Goal: Information Seeking & Learning: Learn about a topic

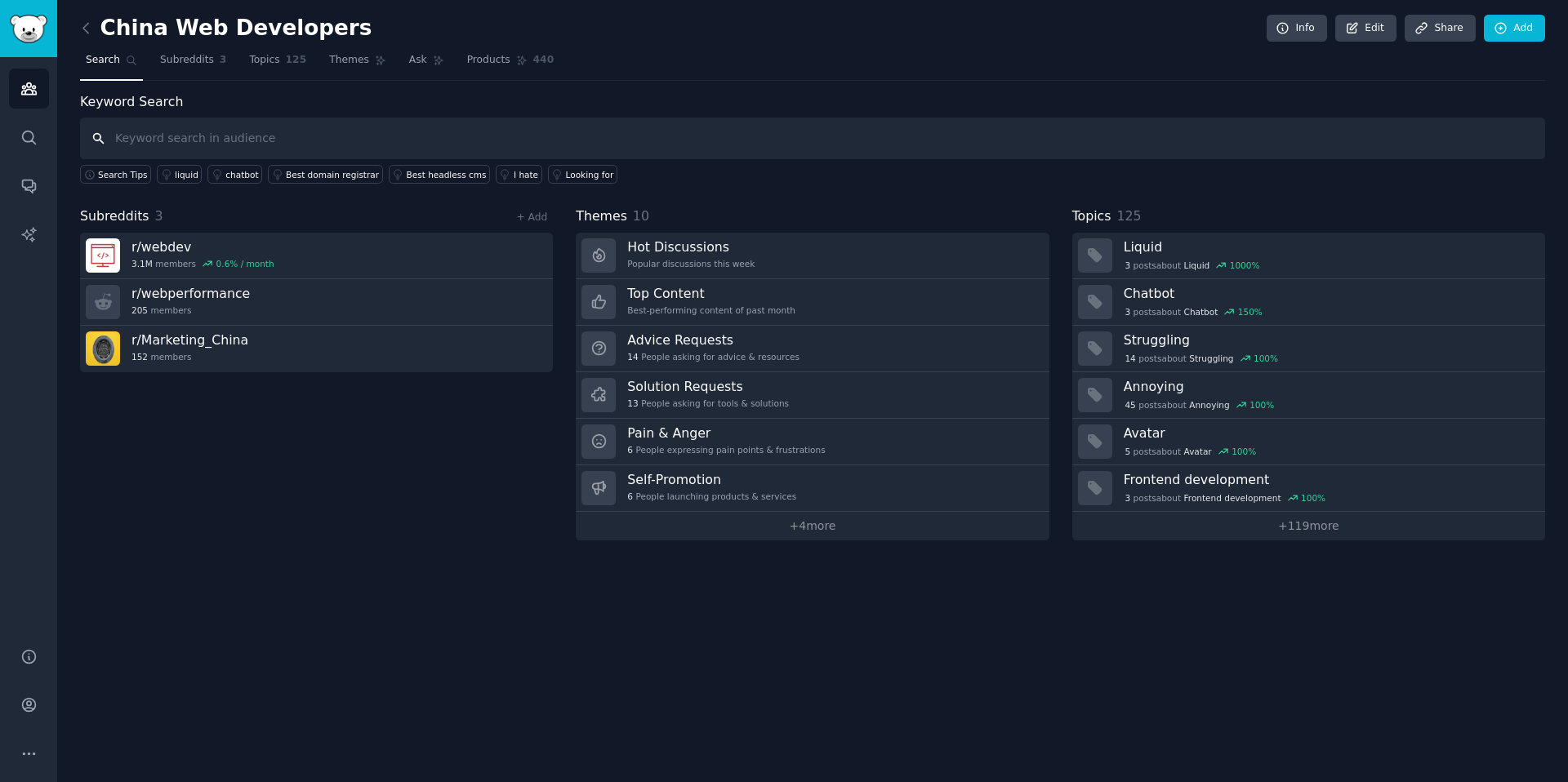
click at [486, 139] on input "text" at bounding box center [812, 138] width 1465 height 42
type input "chinafy"
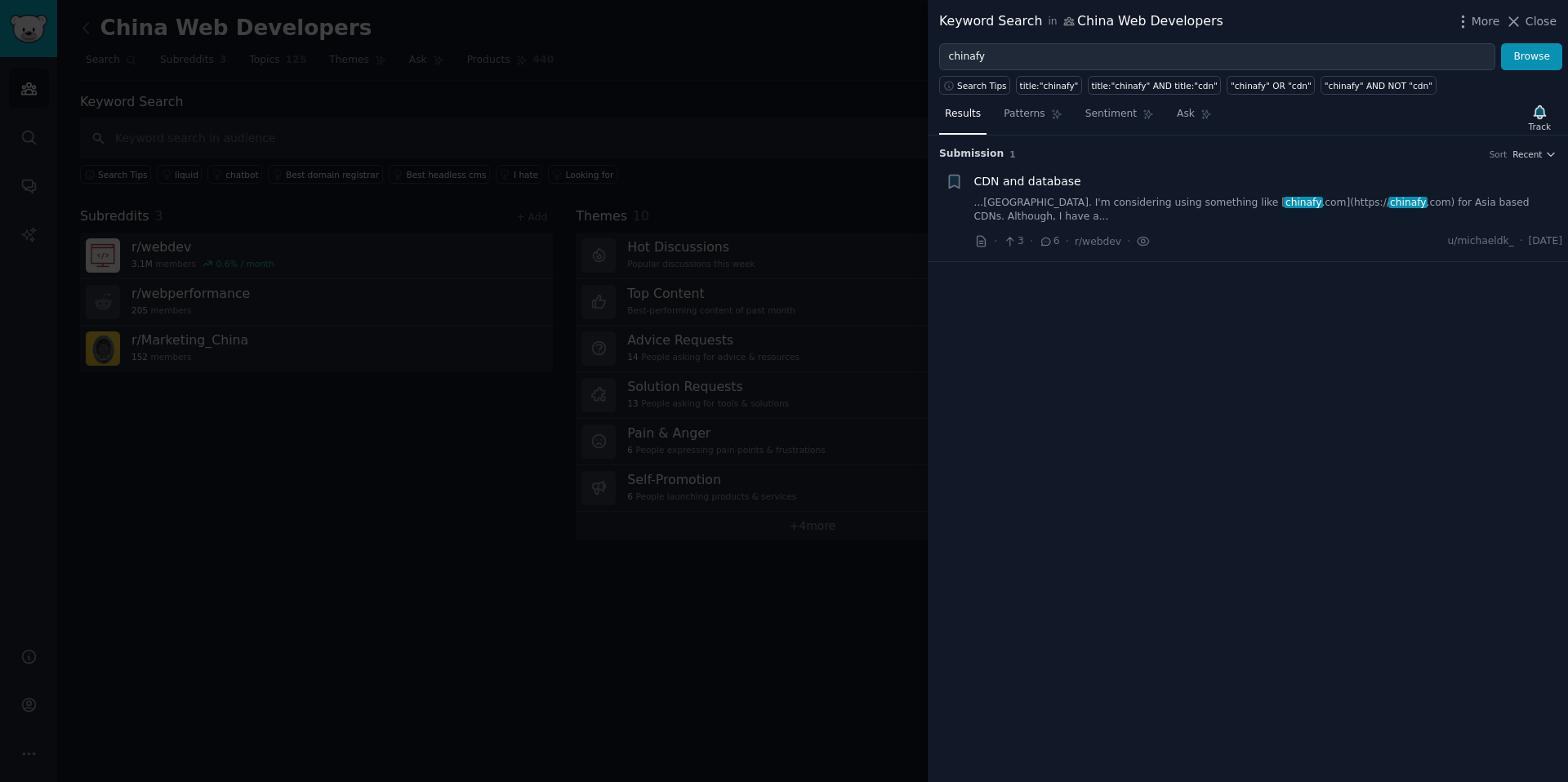
click at [1156, 197] on link "...[GEOGRAPHIC_DATA]. I'm considering using something like [ chinafy .com](http…" at bounding box center [1268, 210] width 588 height 28
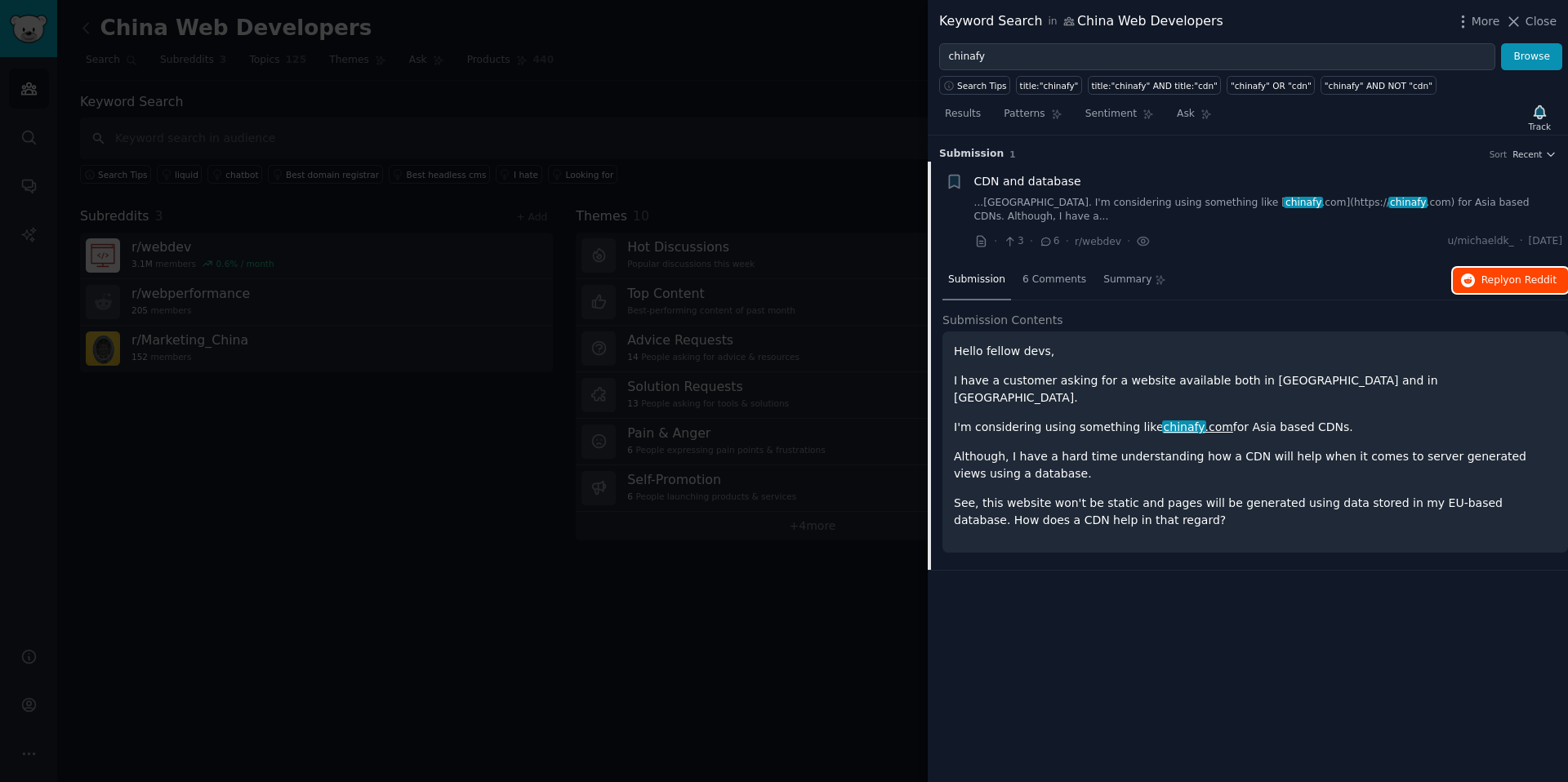
click at [1490, 274] on span "Reply on Reddit" at bounding box center [1518, 281] width 76 height 15
